Goal: Find specific page/section: Find specific page/section

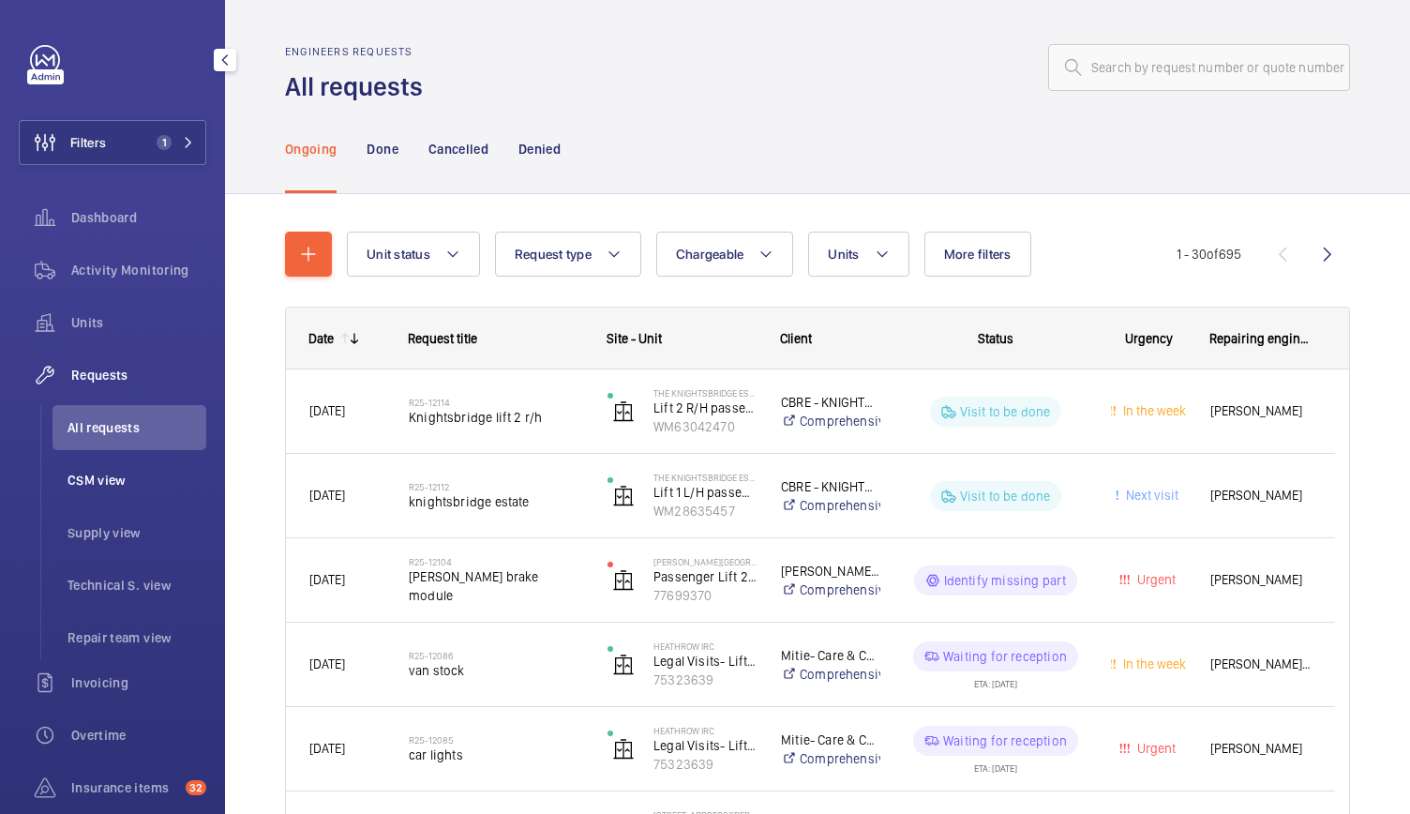
click at [87, 485] on span "CSM view" at bounding box center [136, 480] width 139 height 19
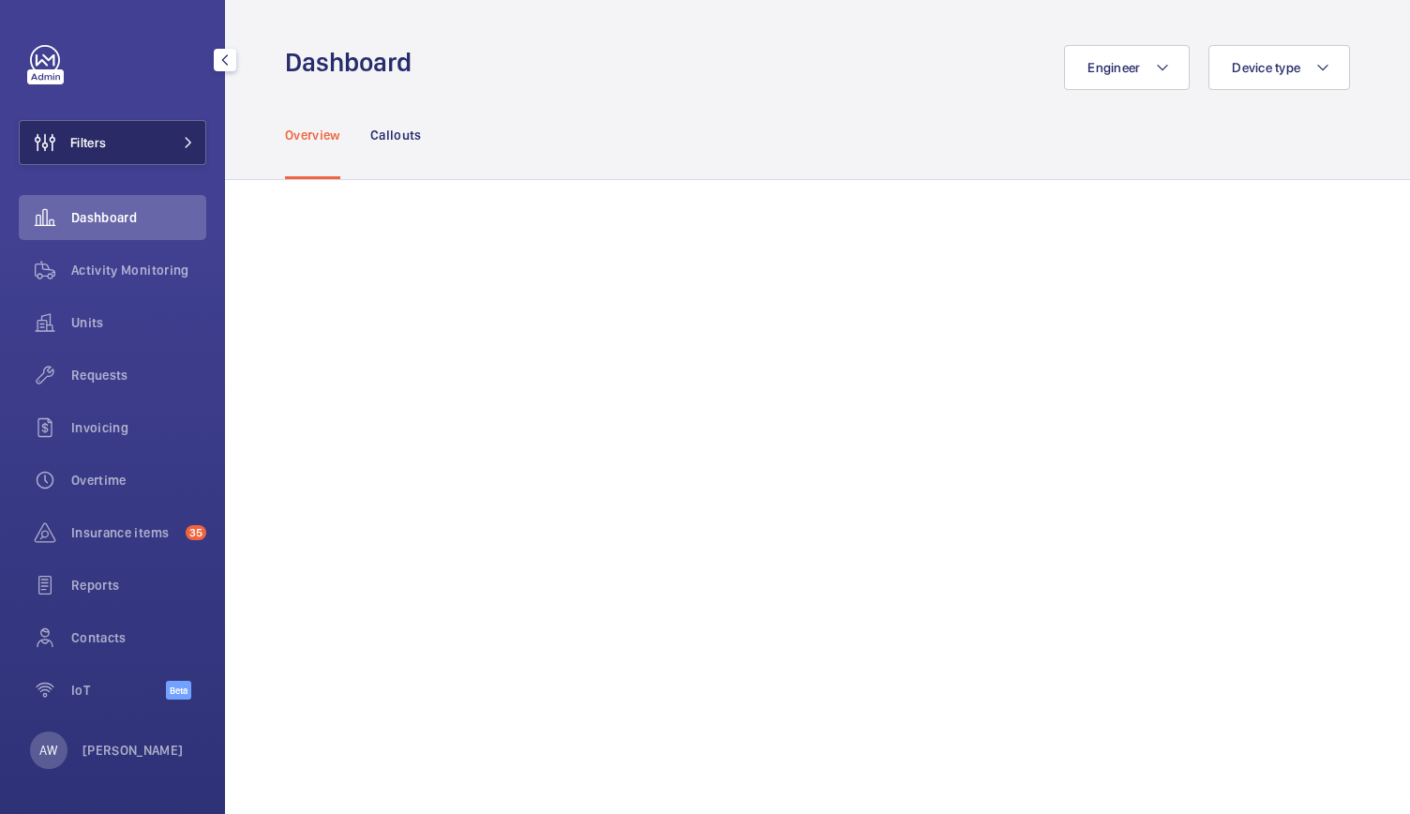
click at [156, 157] on button "Filters" at bounding box center [112, 142] width 187 height 45
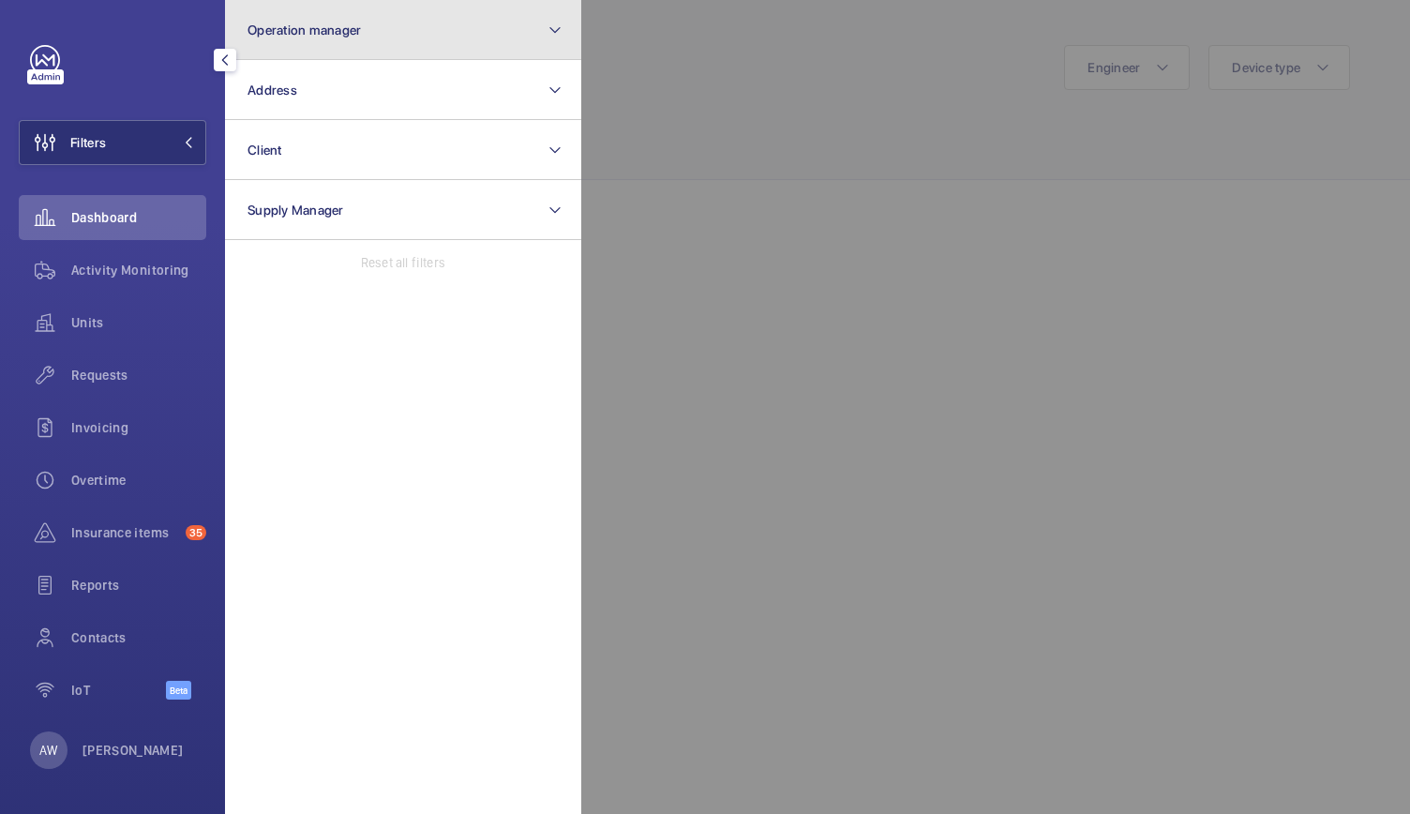
click at [416, 22] on button "Operation manager" at bounding box center [403, 30] width 356 height 60
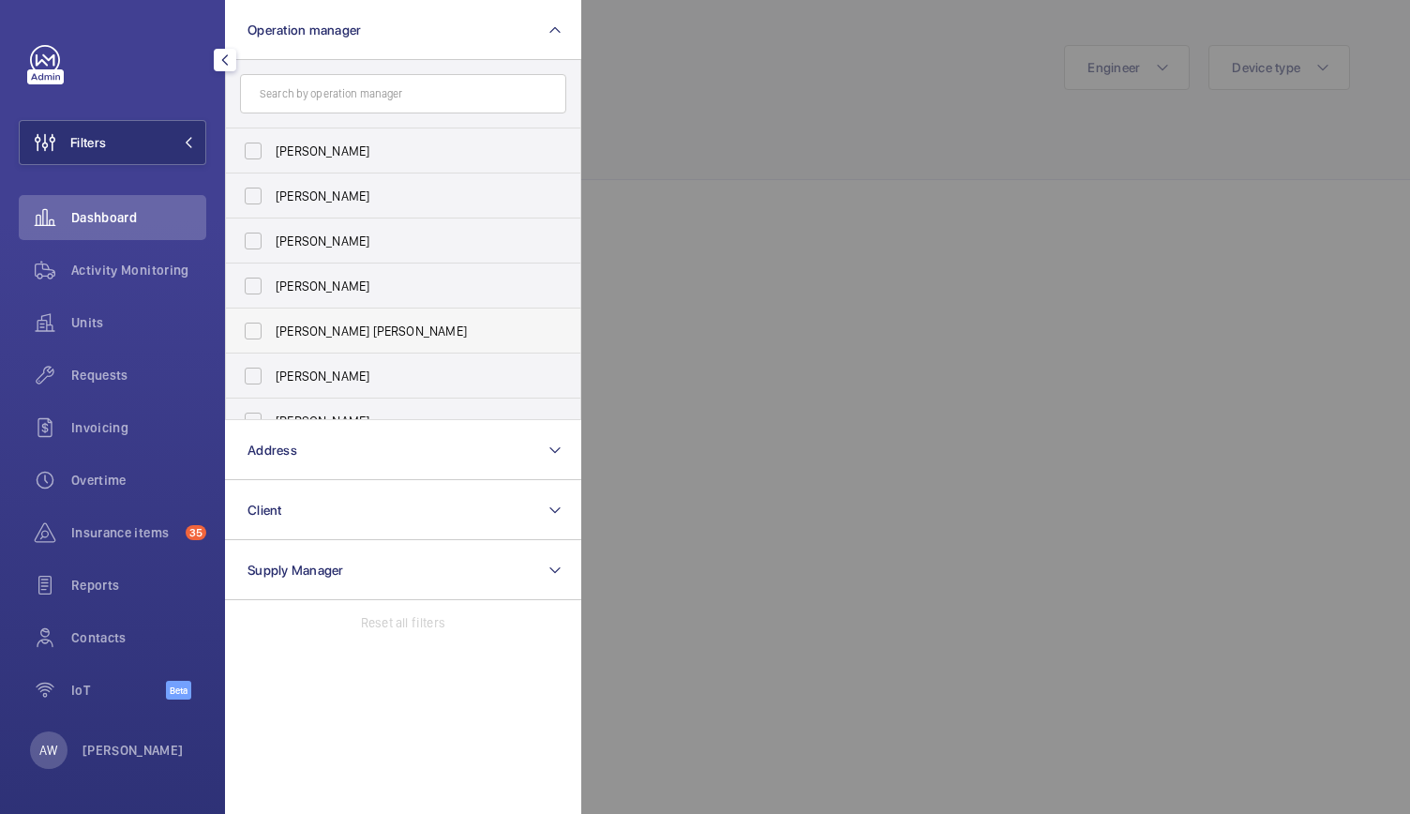
scroll to position [69, 0]
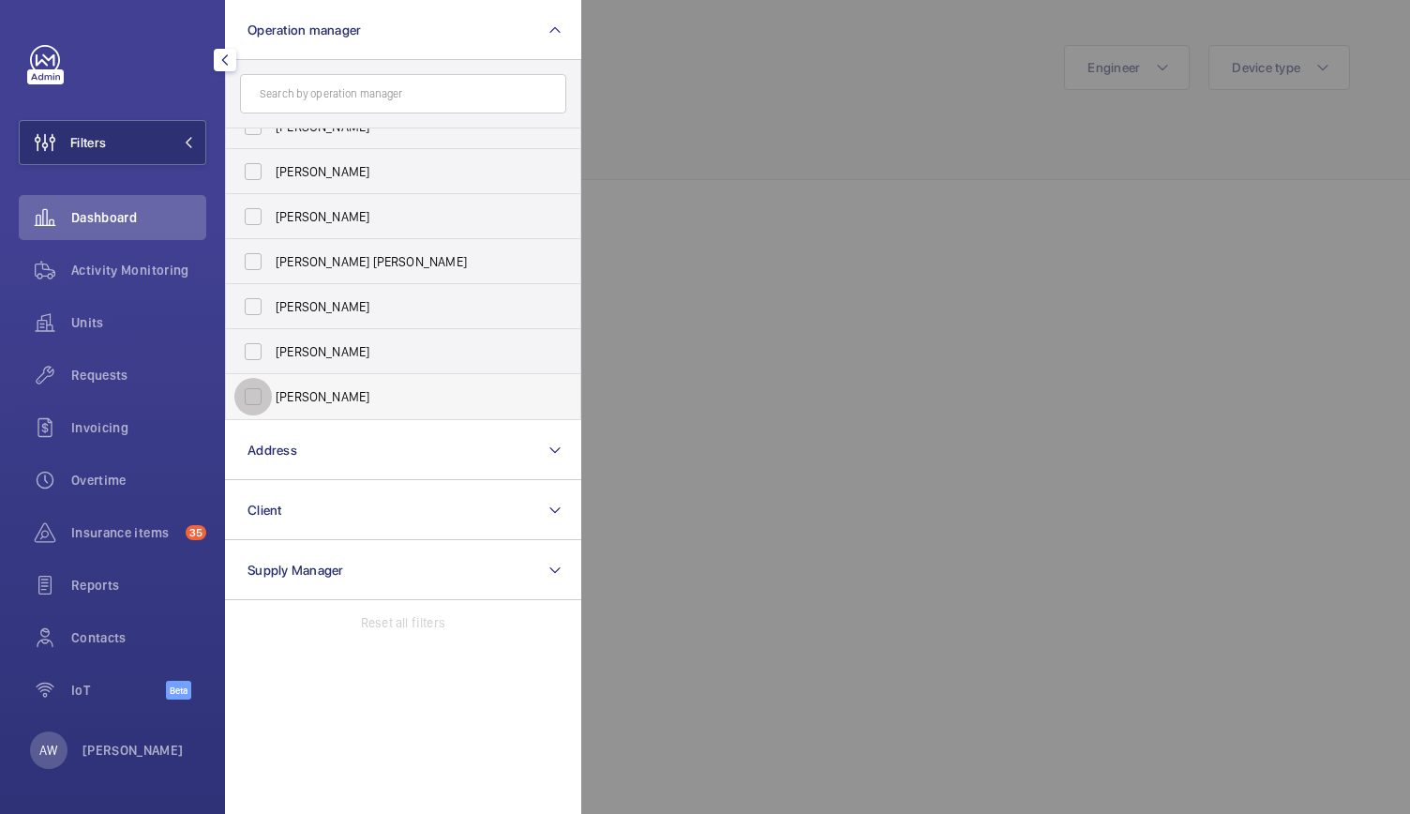
click at [262, 398] on input "[PERSON_NAME]" at bounding box center [252, 396] width 37 height 37
checkbox input "true"
click at [92, 370] on span "Requests" at bounding box center [138, 375] width 135 height 19
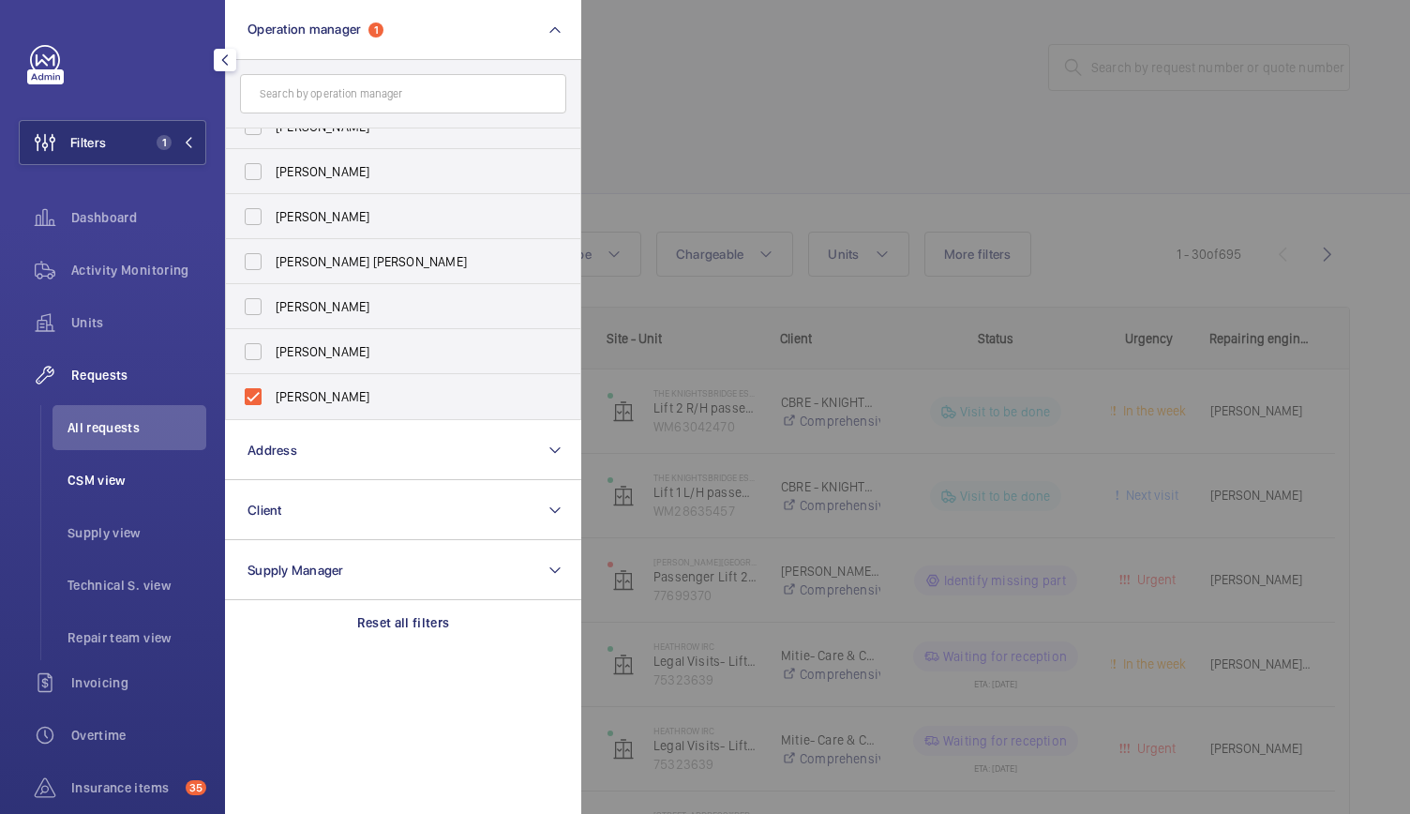
click at [101, 475] on span "CSM view" at bounding box center [136, 480] width 139 height 19
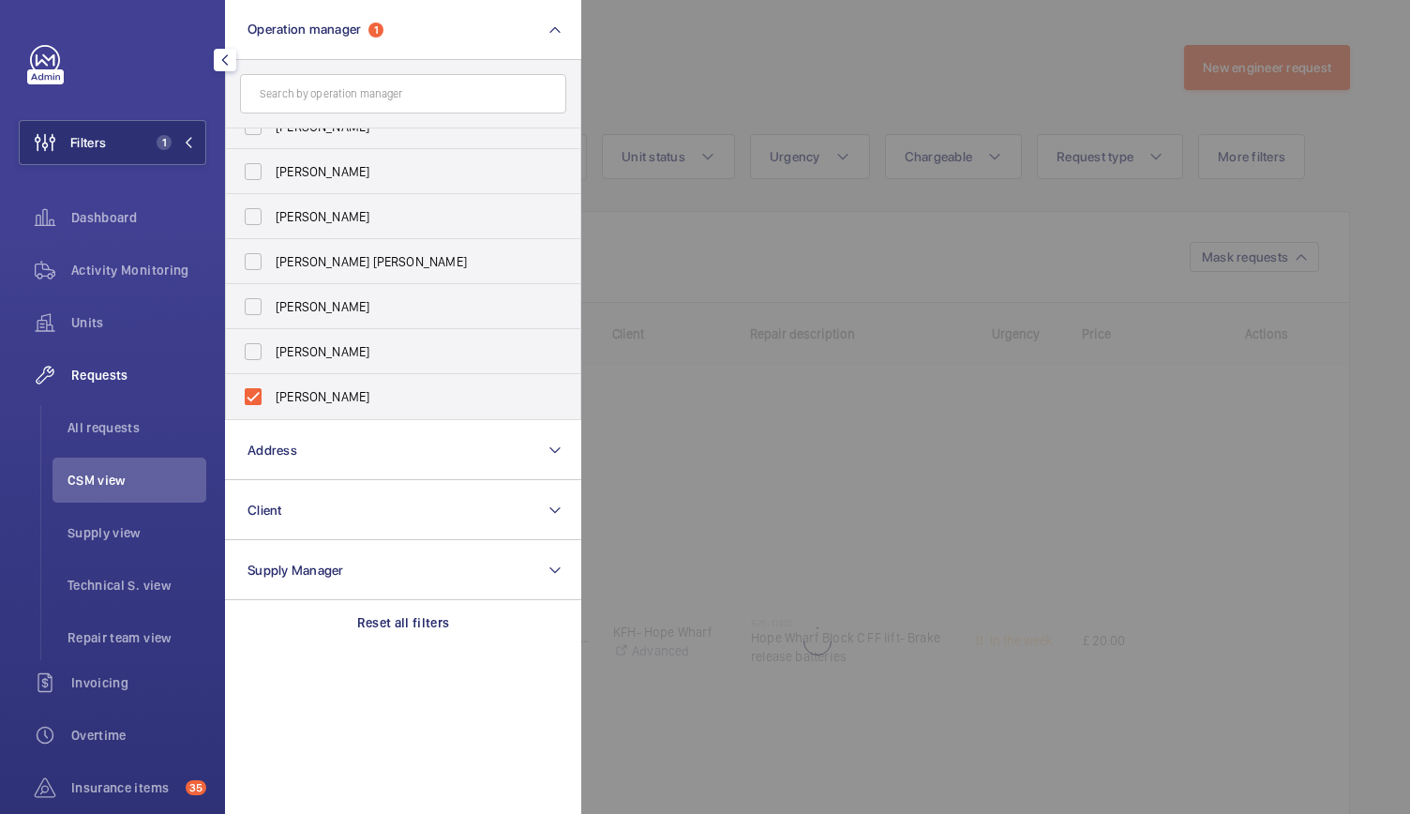
click at [752, 383] on div at bounding box center [1286, 407] width 1410 height 814
